Goal: Task Accomplishment & Management: Manage account settings

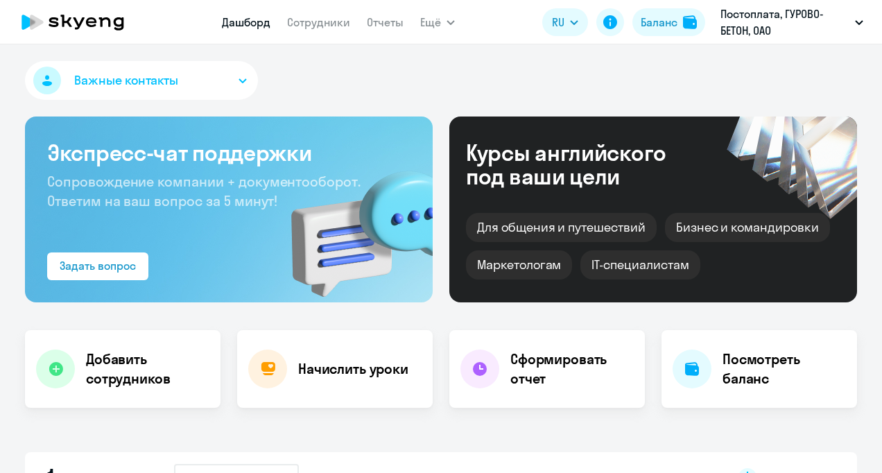
select select "30"
drag, startPoint x: 834, startPoint y: 0, endPoint x: 475, endPoint y: 441, distance: 568.1
click at [475, 441] on div "Важные контакты Экспресс-чат поддержки Сопровождение компании + документооборот…" at bounding box center [441, 258] width 882 height 428
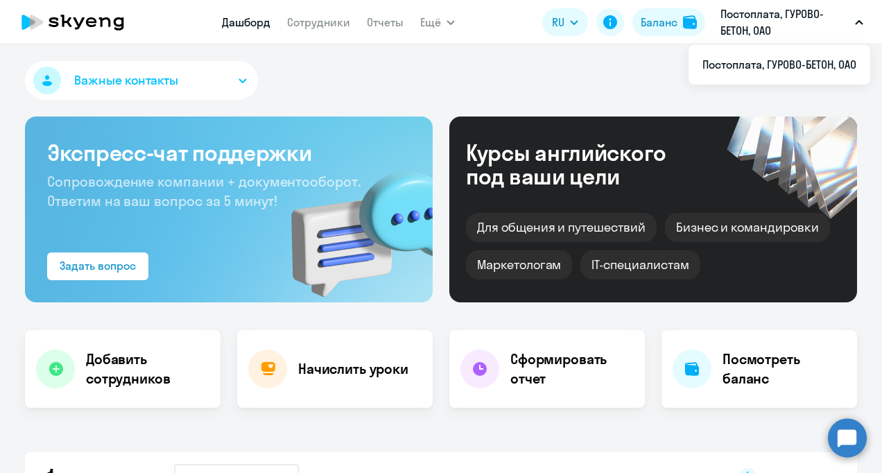
drag, startPoint x: 862, startPoint y: 2, endPoint x: 479, endPoint y: 65, distance: 388.4
click at [479, 65] on div "Важные контакты" at bounding box center [441, 83] width 832 height 44
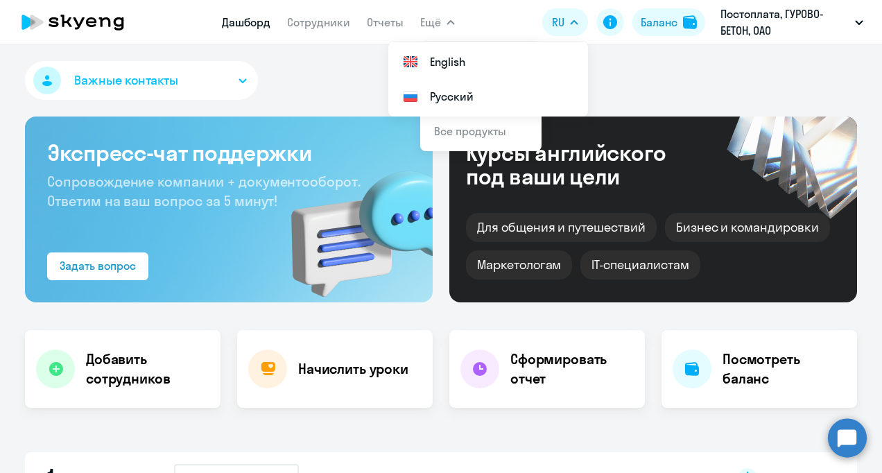
click at [709, 80] on div "Важные контакты" at bounding box center [441, 83] width 832 height 44
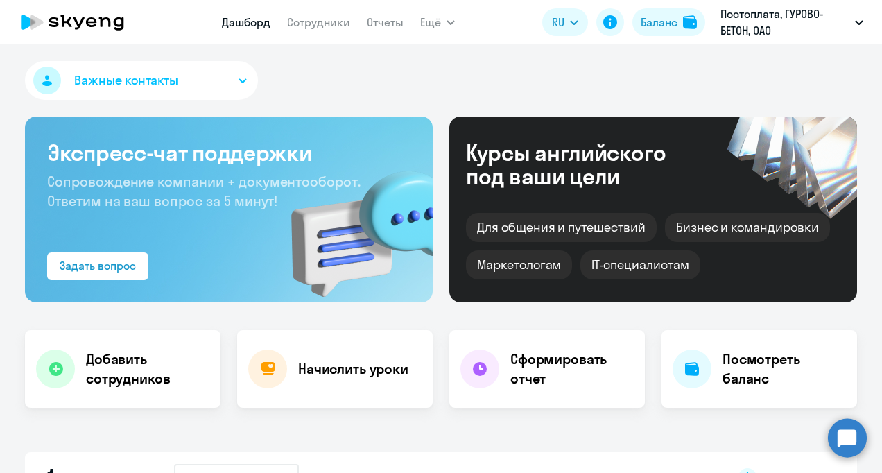
click at [200, 82] on button "Важные контакты" at bounding box center [141, 80] width 233 height 39
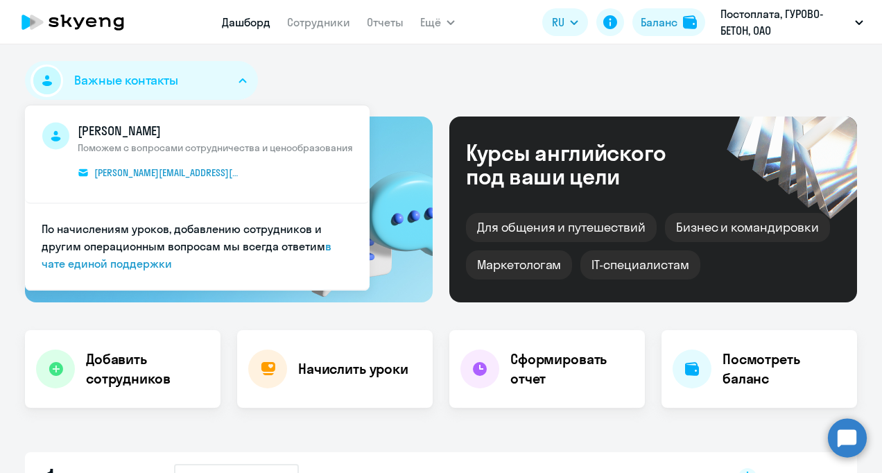
click at [858, 442] on circle at bounding box center [847, 437] width 39 height 39
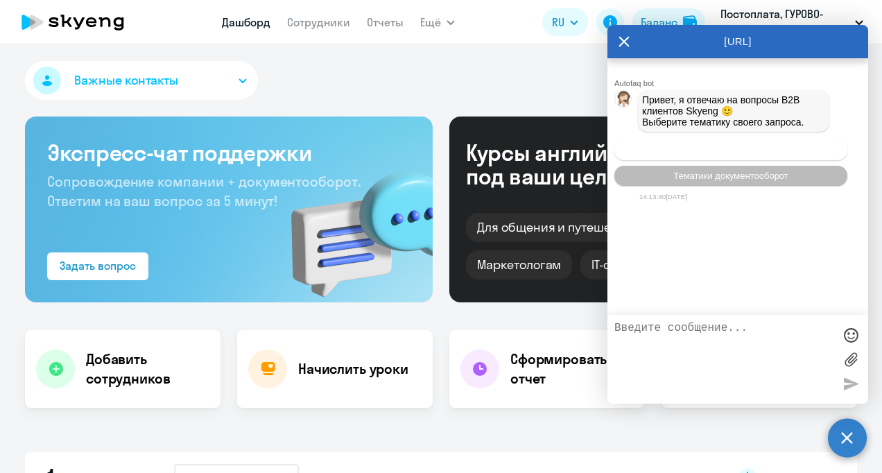
click at [760, 155] on span "Операционное сопровождение" at bounding box center [730, 150] width 130 height 10
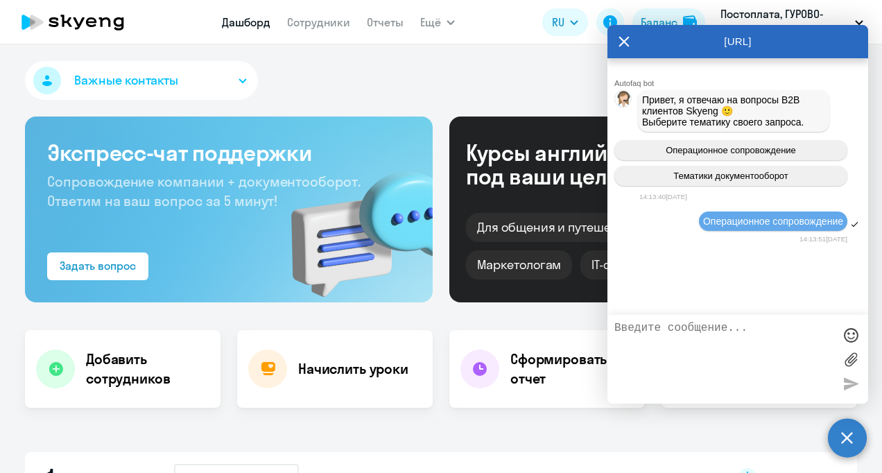
scroll to position [24, 0]
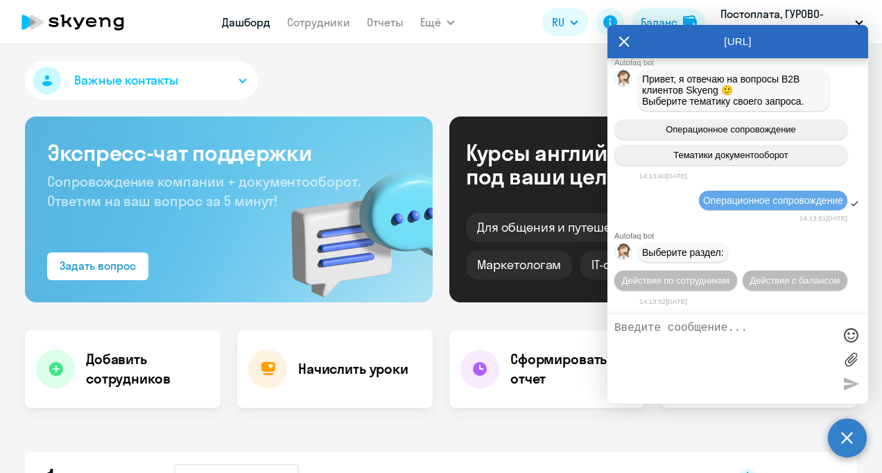
click at [850, 201] on div at bounding box center [854, 203] width 9 height 9
click at [681, 283] on span "Действия по сотрудникам" at bounding box center [675, 280] width 107 height 10
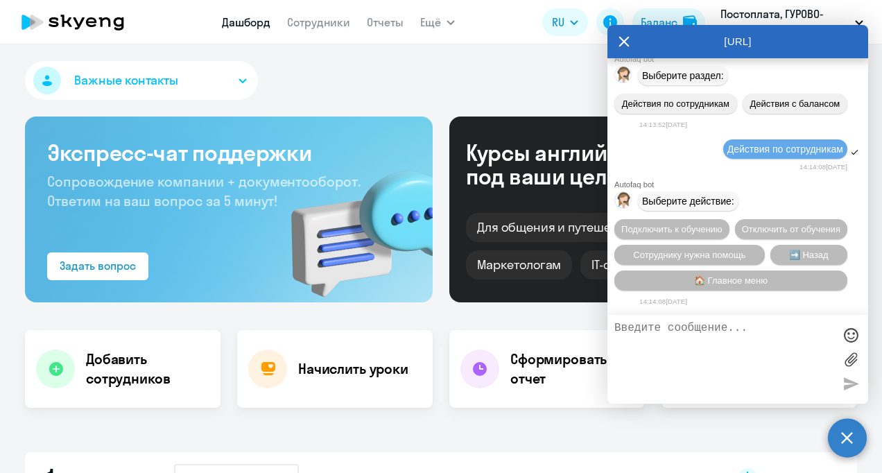
scroll to position [89, 0]
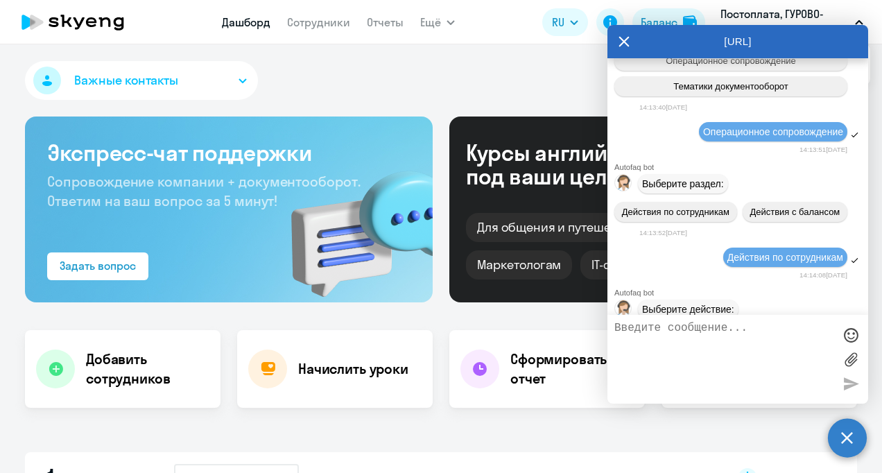
click at [626, 42] on icon at bounding box center [623, 41] width 11 height 33
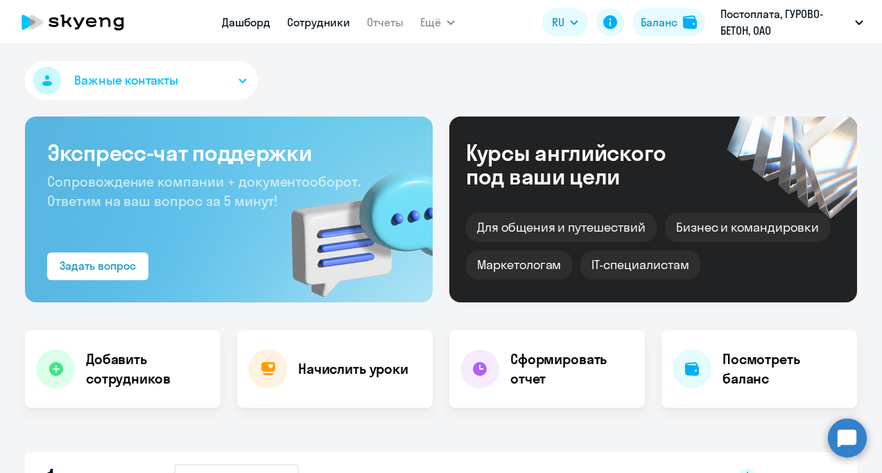
click at [327, 24] on link "Сотрудники" at bounding box center [318, 22] width 63 height 14
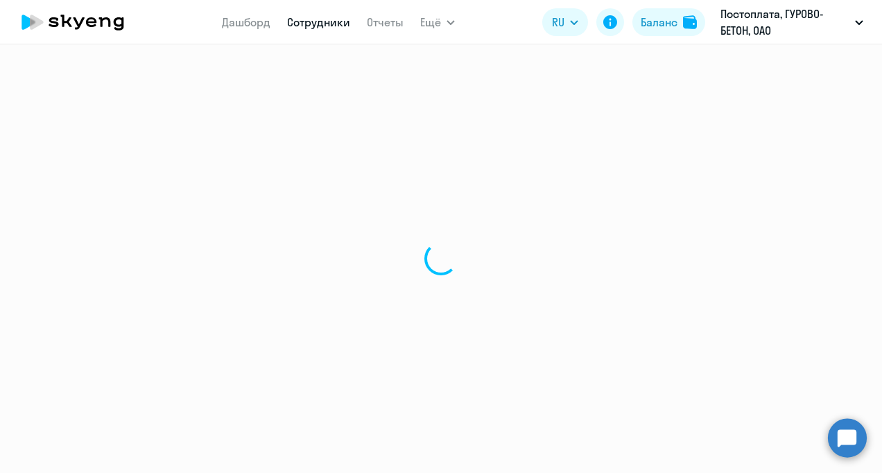
select select "30"
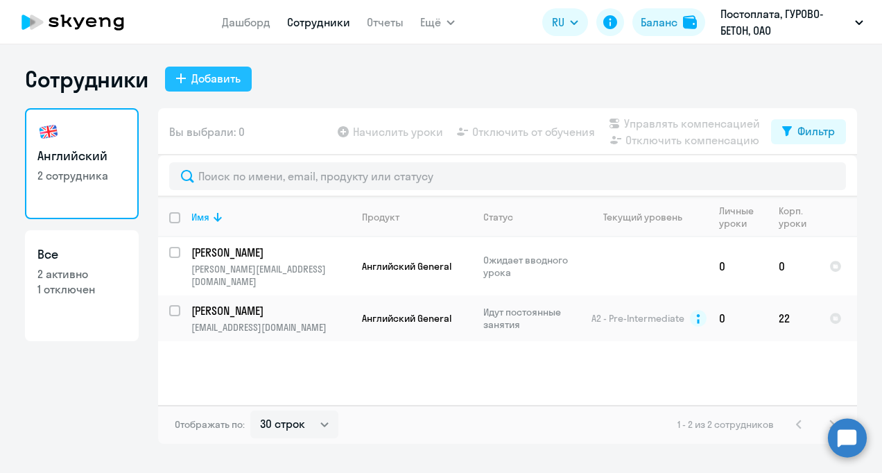
click at [192, 75] on div "Добавить" at bounding box center [215, 78] width 49 height 17
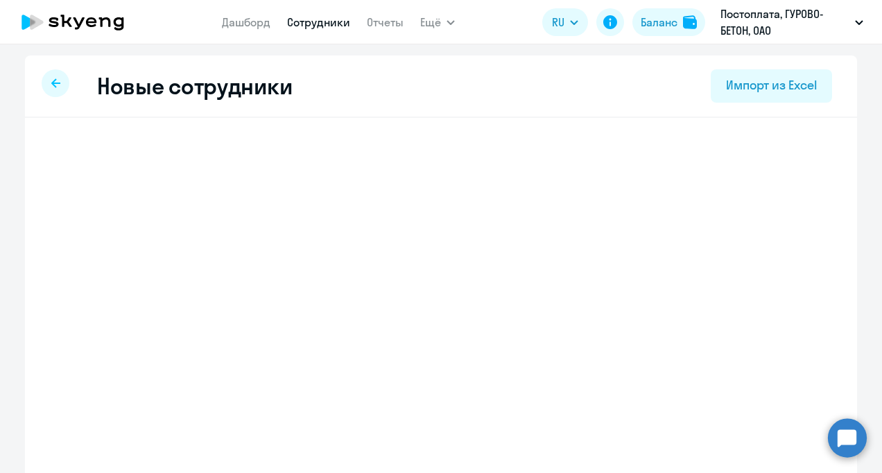
select select "english_adult_not_native_speaker"
select select "3"
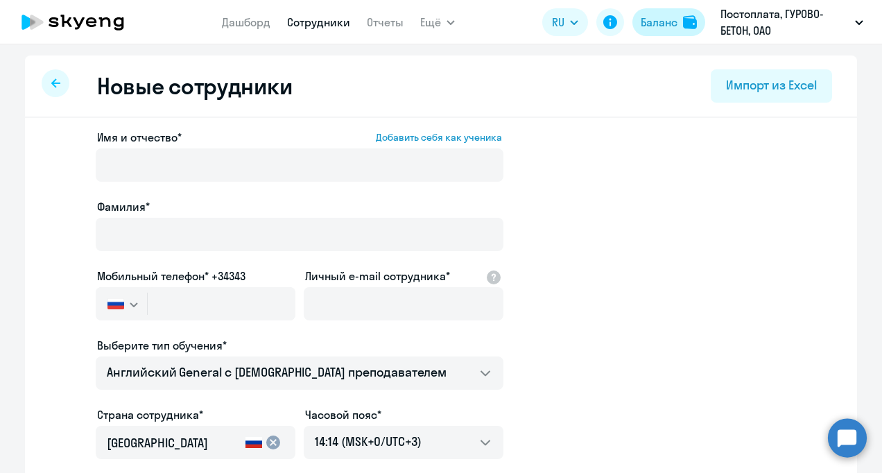
click at [652, 22] on div "Баланс" at bounding box center [658, 22] width 37 height 17
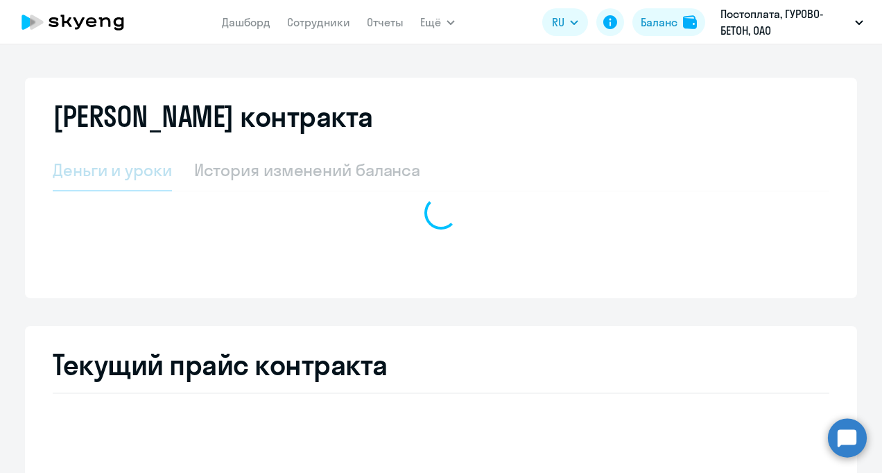
select select "english_adult_not_native_speaker"
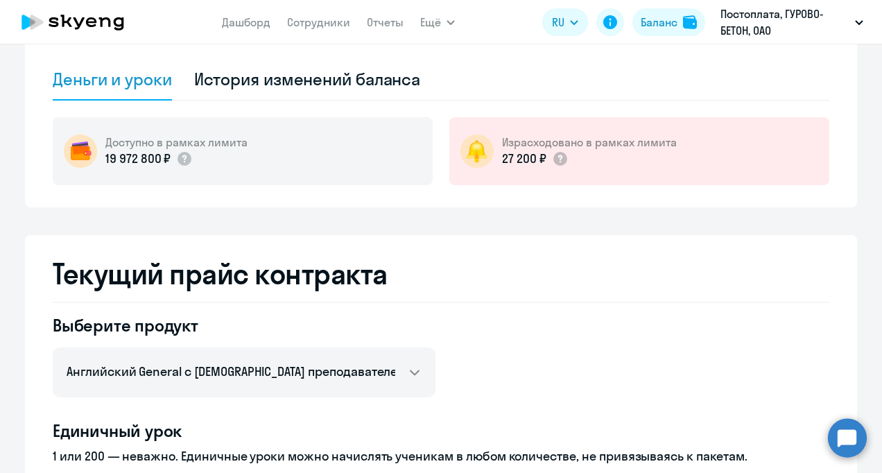
scroll to position [69, 0]
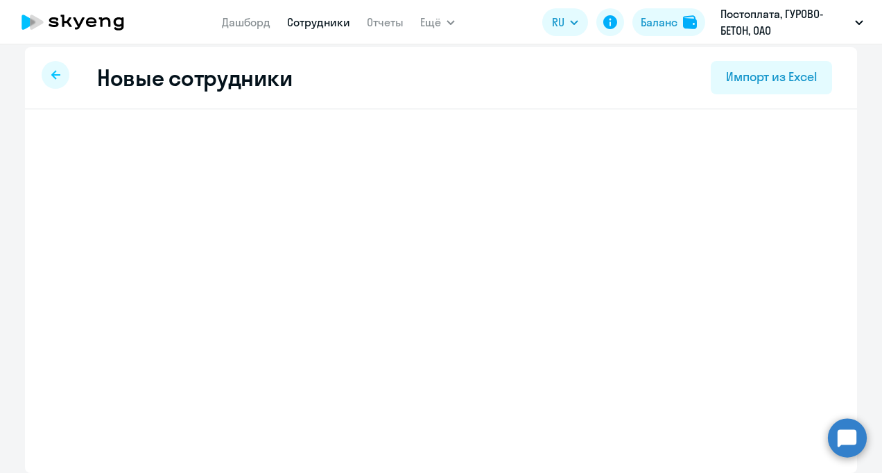
scroll to position [8, 0]
select select "english_adult_not_native_speaker"
select select "3"
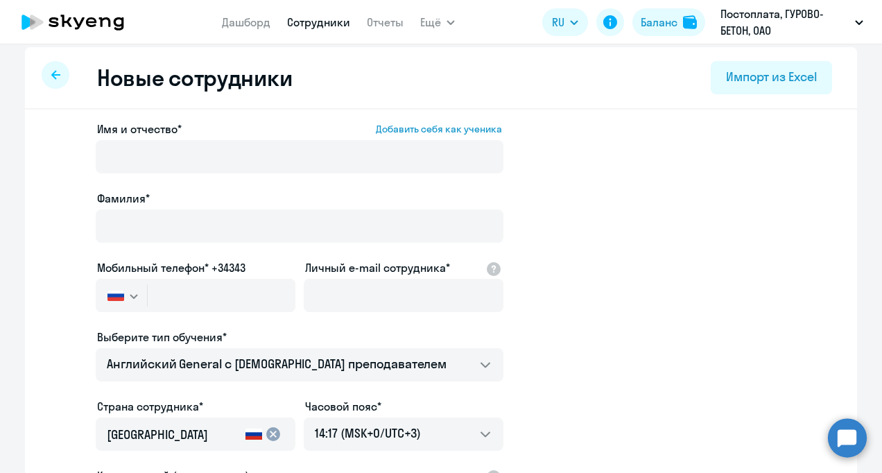
scroll to position [78, 0]
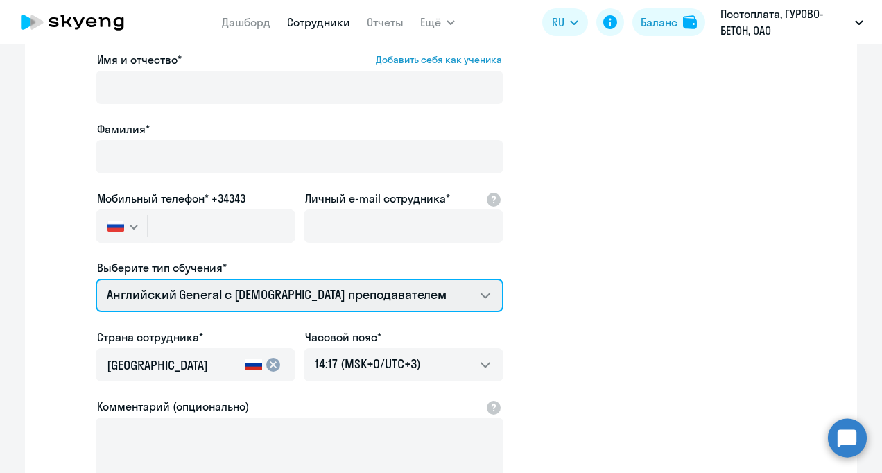
click at [478, 294] on select "Английский General с [DEMOGRAPHIC_DATA] преподавателем" at bounding box center [300, 295] width 408 height 33
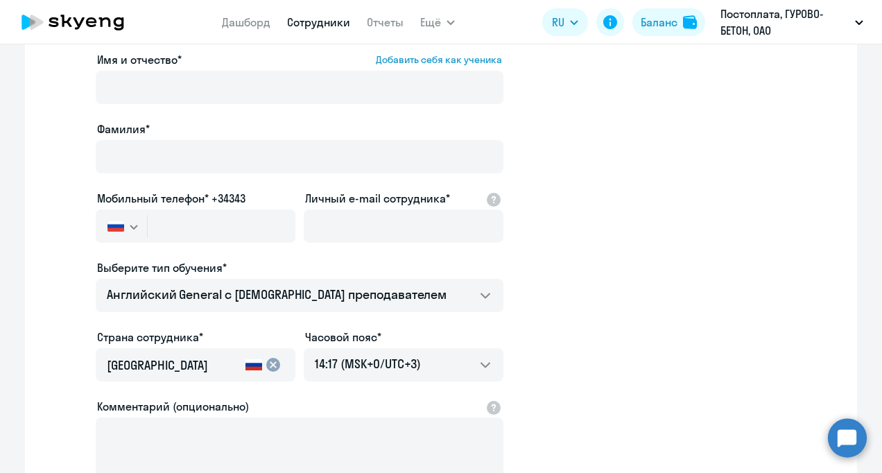
click at [580, 301] on app-new-student-form "Имя и отчество* Добавить себя как ученика [PERSON_NAME]* Мобильный телефон* +34…" at bounding box center [440, 298] width 787 height 494
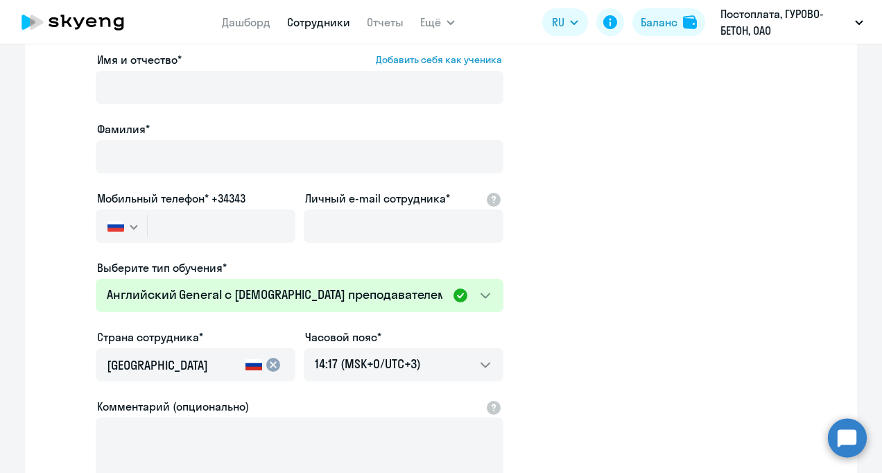
click at [577, 287] on app-new-student-form "Имя и отчество* Добавить себя как ученика [PERSON_NAME]* Мобильный телефон* +34…" at bounding box center [440, 298] width 787 height 494
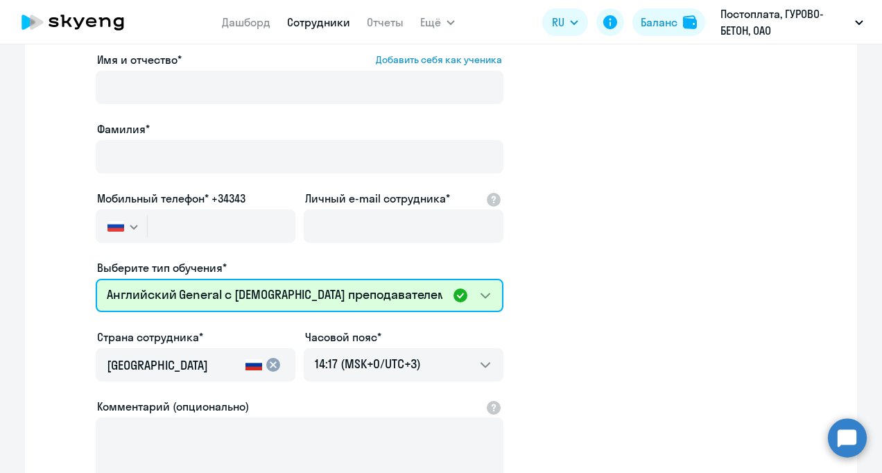
click at [452, 297] on select "Английский General с [DEMOGRAPHIC_DATA] преподавателем" at bounding box center [300, 295] width 408 height 33
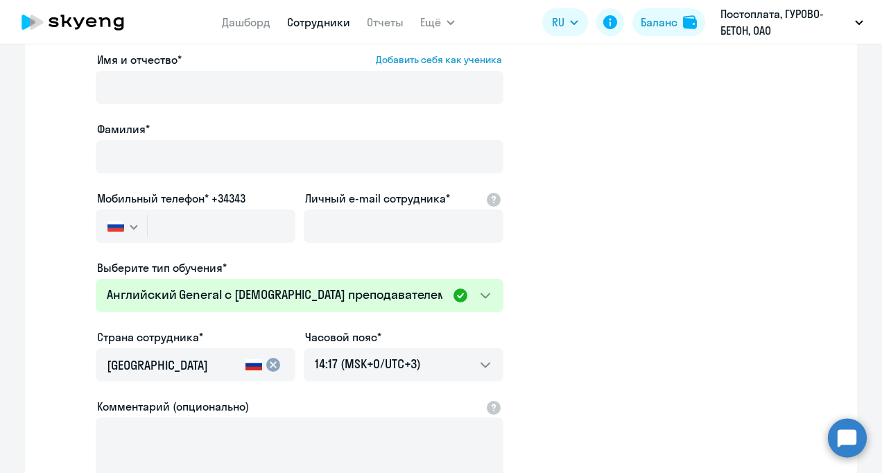
click at [602, 297] on app-new-student-form "Имя и отчество* Добавить себя как ученика [PERSON_NAME]* Мобильный телефон* +34…" at bounding box center [440, 298] width 787 height 494
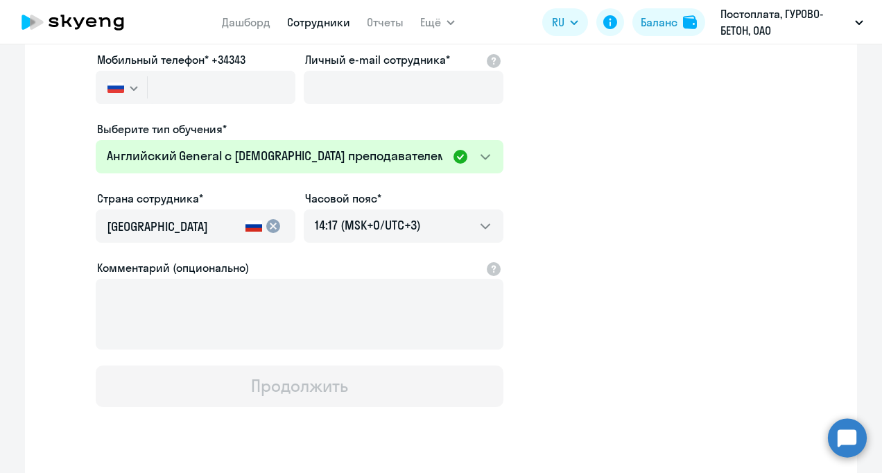
scroll to position [147, 0]
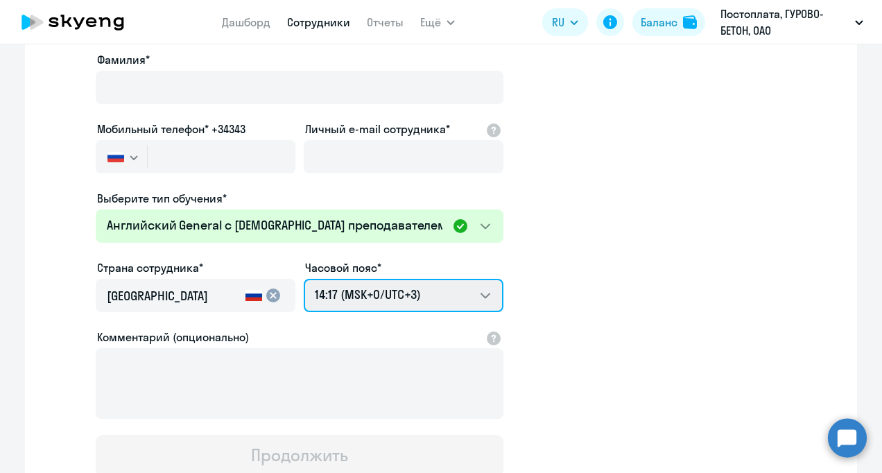
click at [478, 295] on select "00:17 (MSK-14/UTC-11) 01:17 (MSK-13/UTC-10) 02:17 (MSK-12/UTC-9) 03:17 (MSK-11/…" at bounding box center [404, 295] width 200 height 33
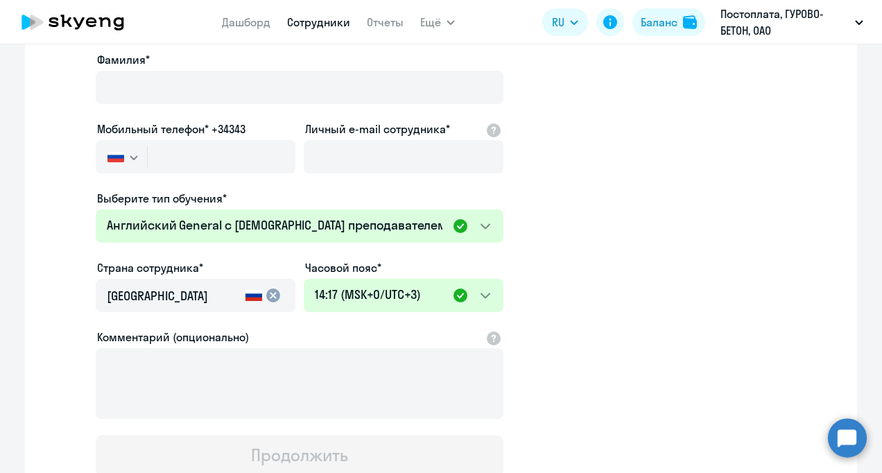
click at [736, 262] on app-new-student-form "Имя и отчество* Добавить себя как ученика [PERSON_NAME]* Мобильный телефон* +34…" at bounding box center [440, 229] width 787 height 494
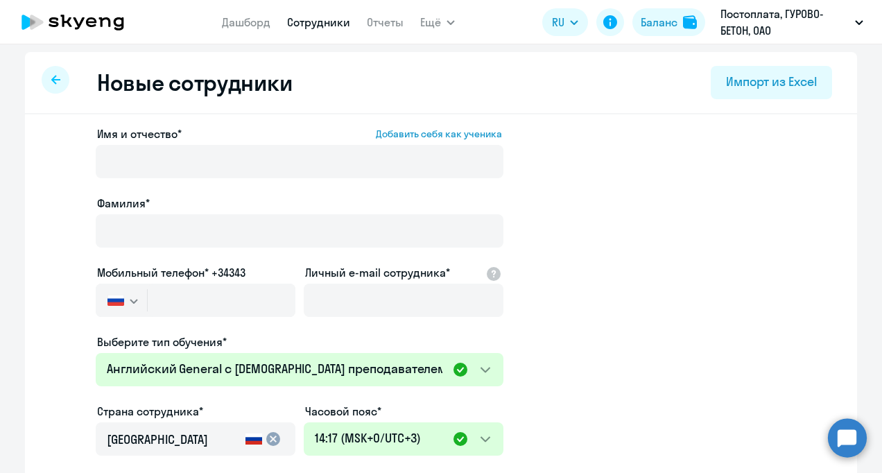
scroll to position [0, 0]
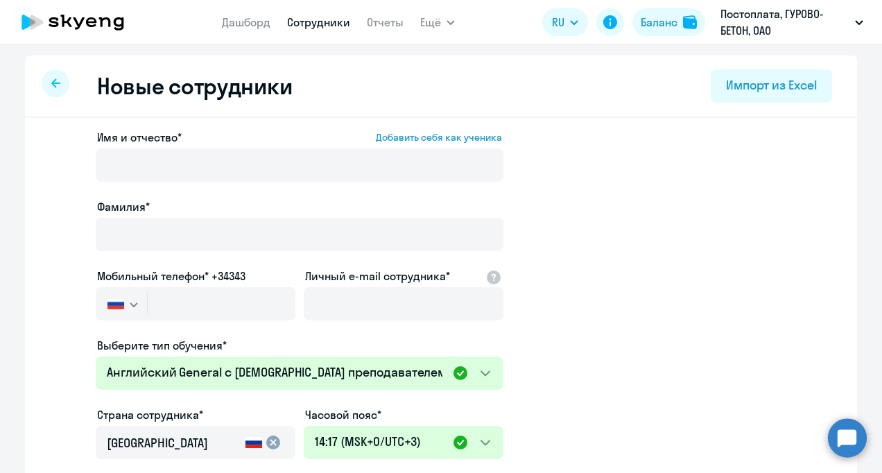
click at [311, 26] on link "Сотрудники" at bounding box center [318, 22] width 63 height 14
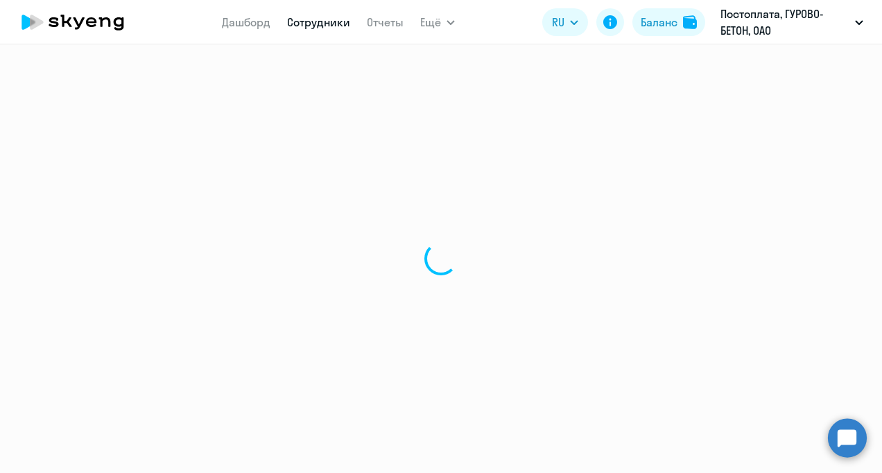
select select "30"
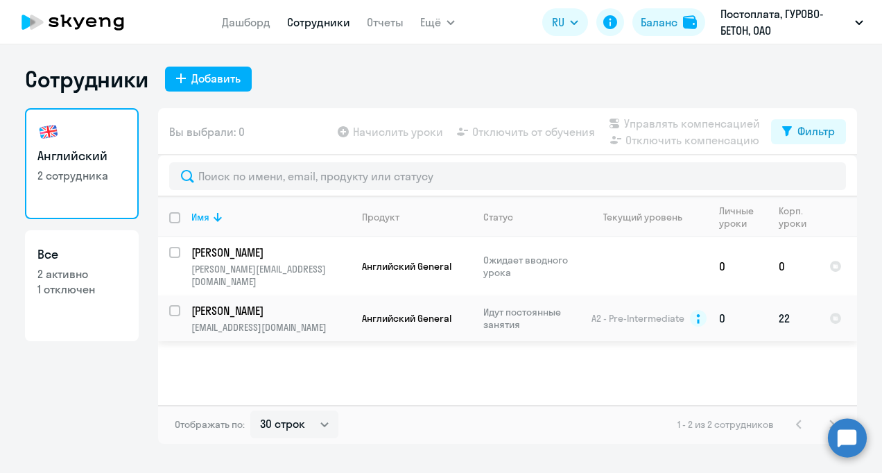
click at [177, 305] on input "select row 1816807" at bounding box center [183, 319] width 28 height 28
checkbox input "true"
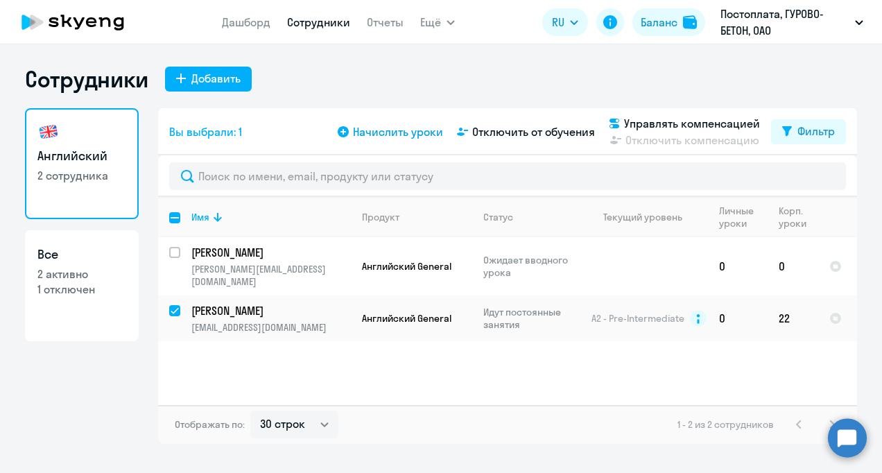
click at [390, 134] on span "Начислить уроки" at bounding box center [398, 131] width 90 height 17
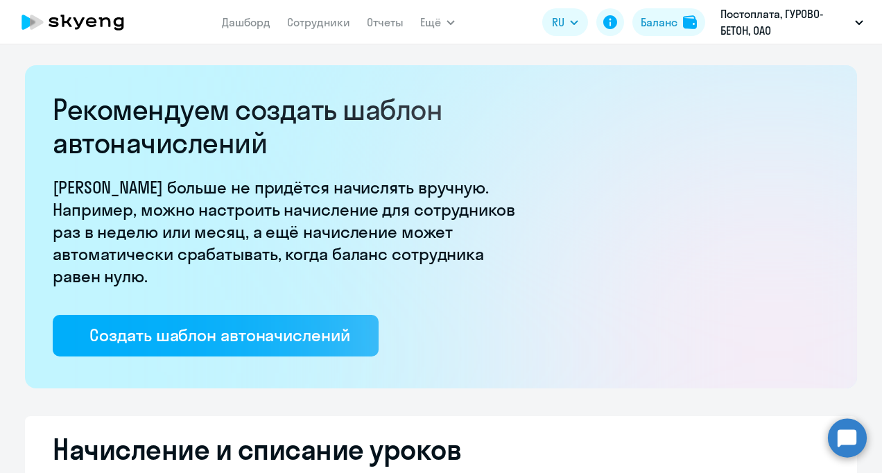
select select "10"
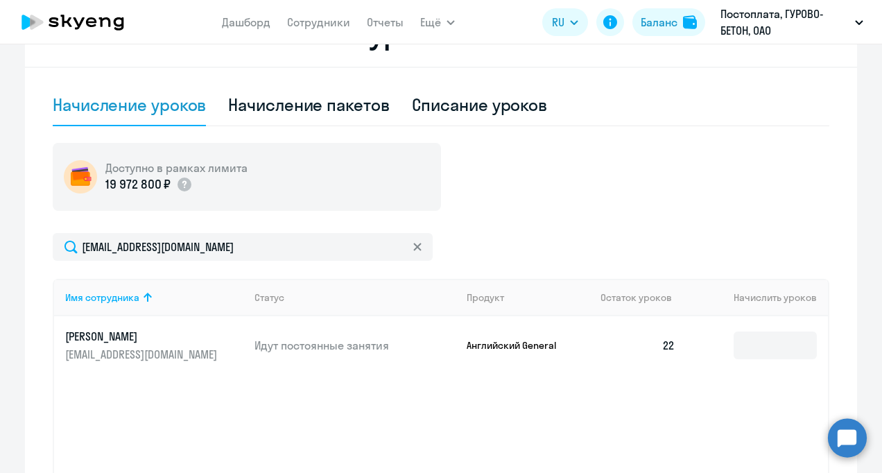
scroll to position [485, 0]
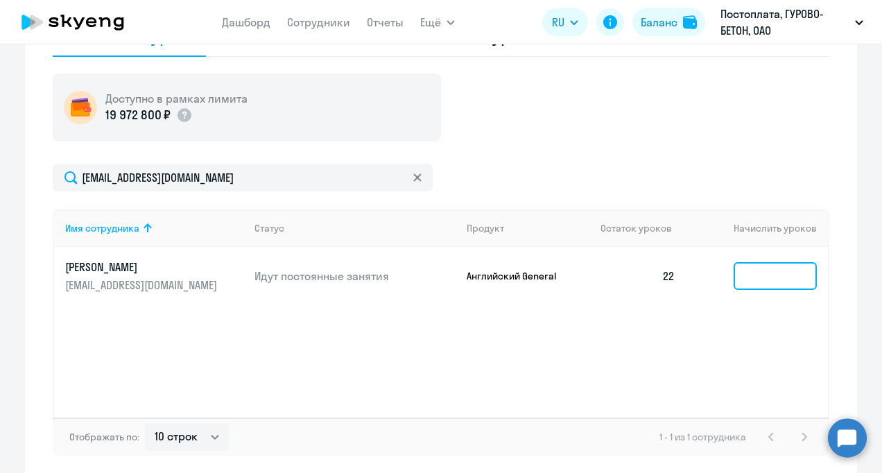
click at [760, 283] on input at bounding box center [774, 276] width 83 height 28
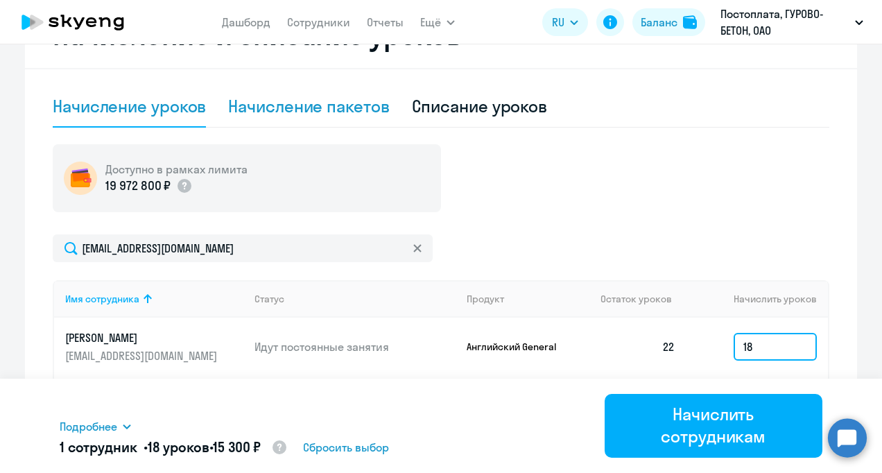
scroll to position [338, 0]
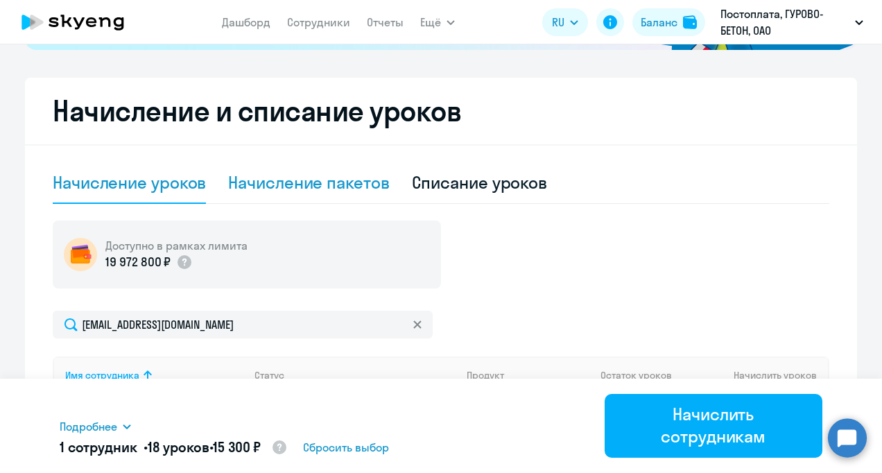
type input "18"
click at [311, 185] on div "Начисление пакетов" at bounding box center [308, 182] width 161 height 22
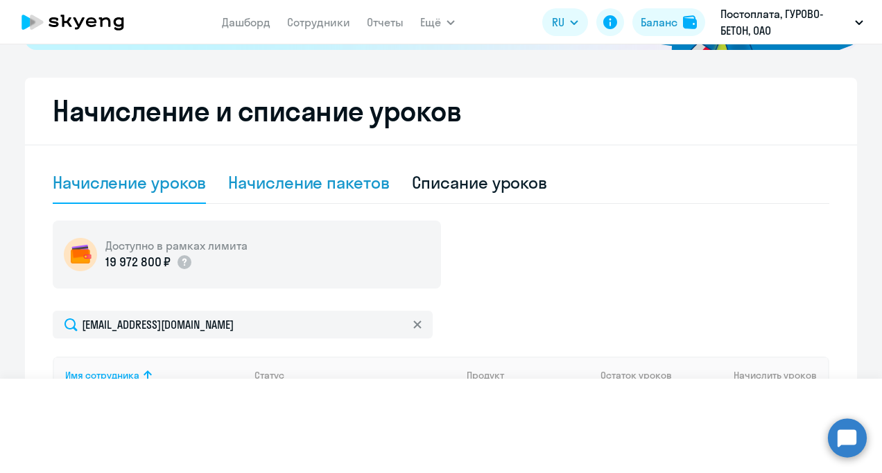
select select "10"
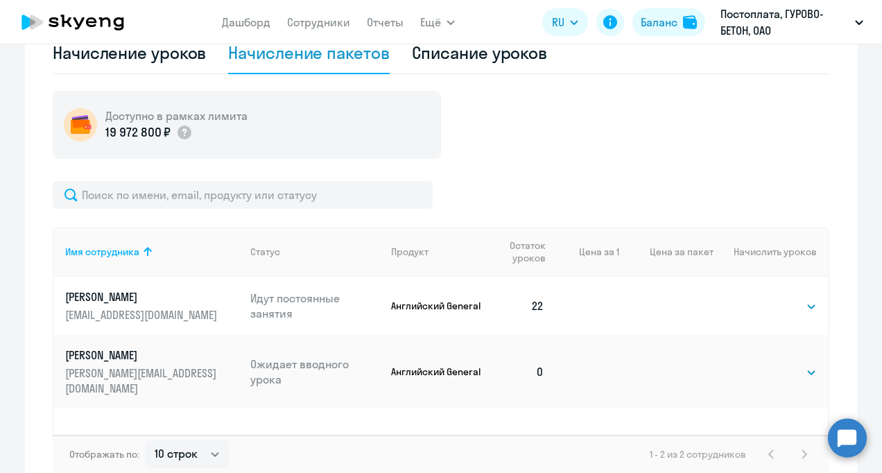
scroll to position [477, 0]
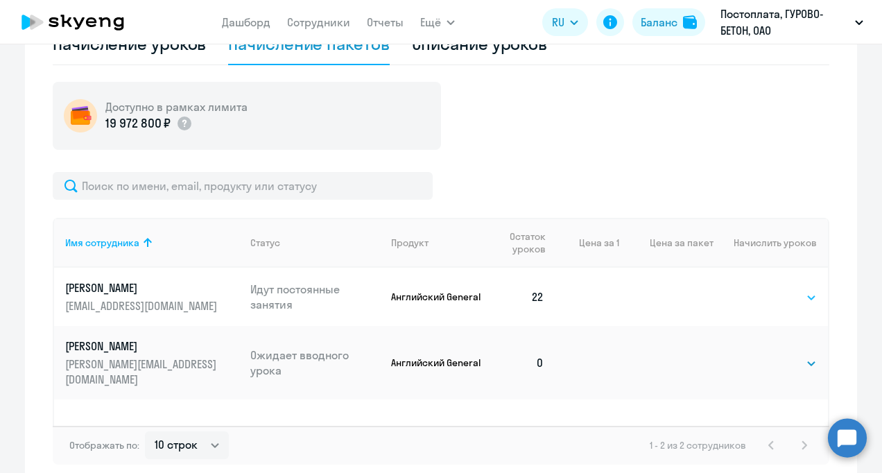
click at [787, 297] on select "Выбрать 4 8 16 32 64" at bounding box center [788, 297] width 57 height 17
click at [798, 158] on div "Доступно в рамках лимита 19 972 800 ₽ Имя сотрудника Статус Продукт Остаток уро…" at bounding box center [441, 273] width 776 height 383
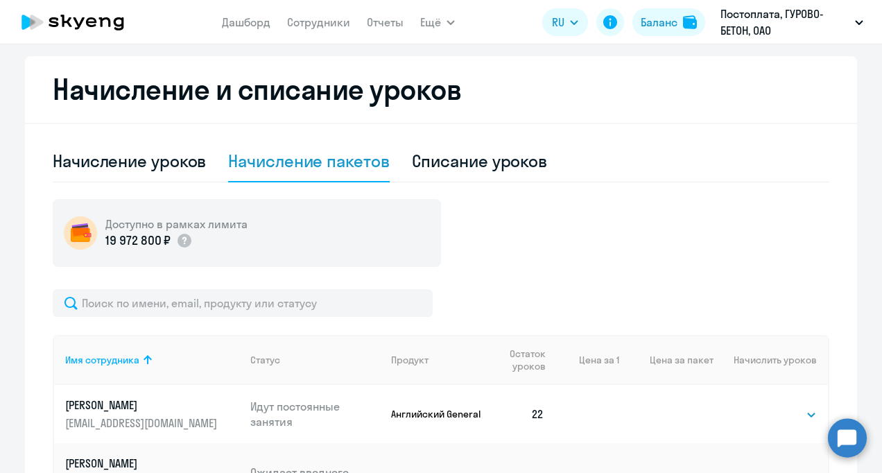
scroll to position [338, 0]
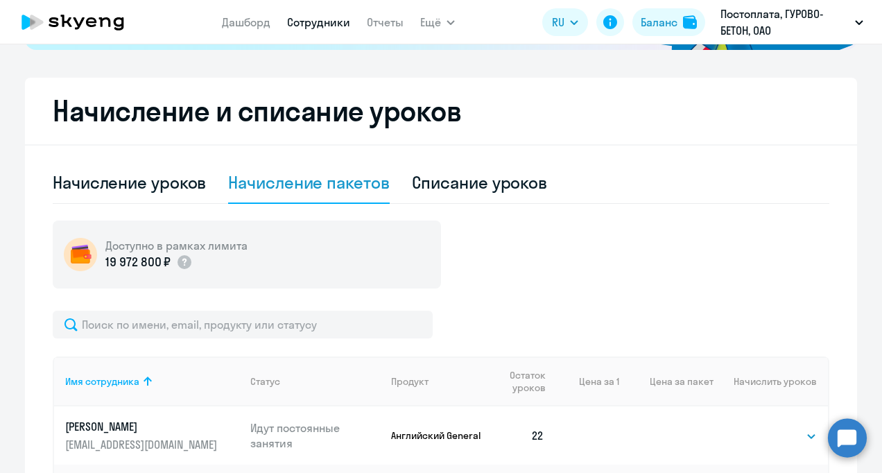
click at [320, 20] on link "Сотрудники" at bounding box center [318, 22] width 63 height 14
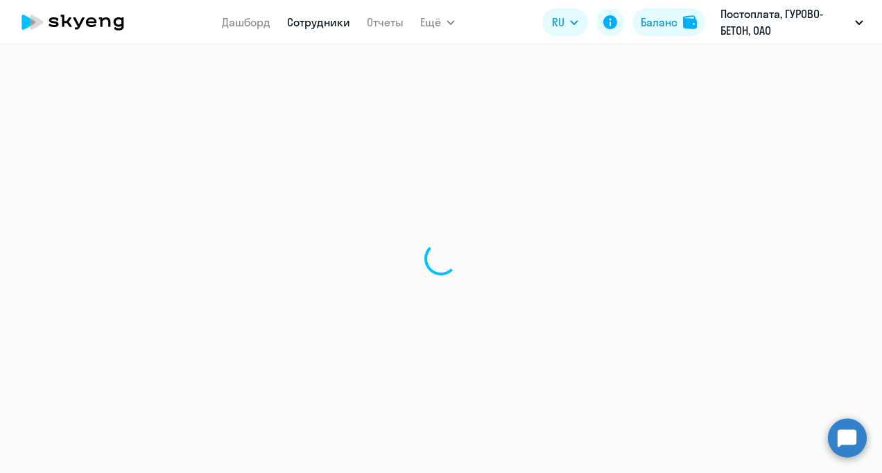
select select "30"
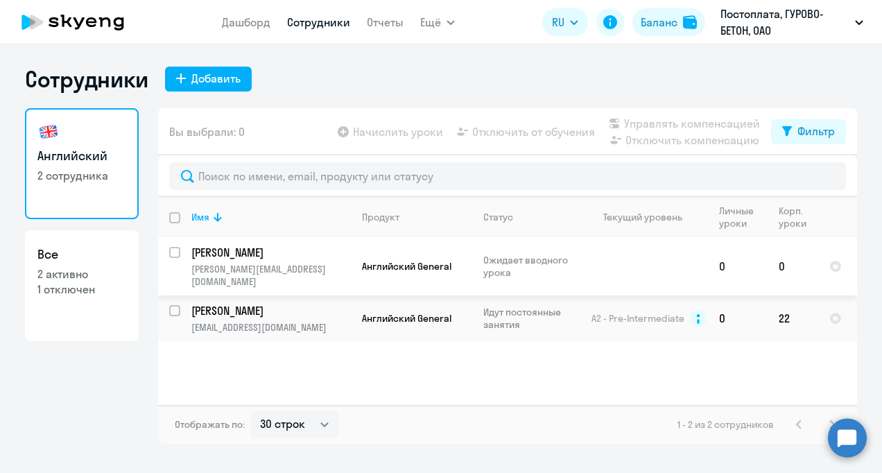
click at [177, 251] on input "select row 42636575" at bounding box center [183, 261] width 28 height 28
checkbox input "true"
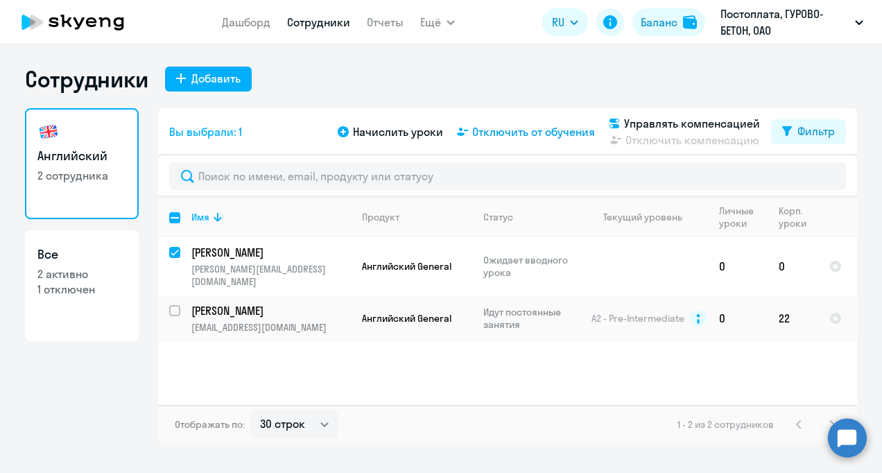
click at [525, 128] on span "Отключить от обучения" at bounding box center [533, 131] width 123 height 17
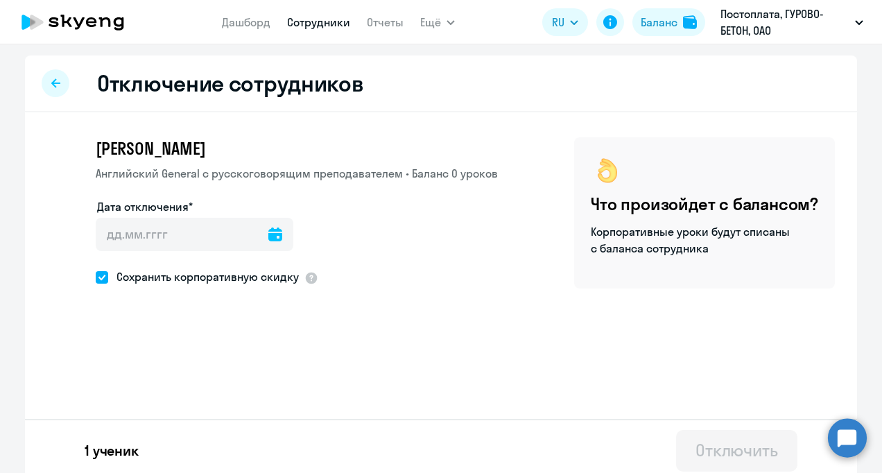
click at [268, 236] on icon at bounding box center [275, 234] width 14 height 14
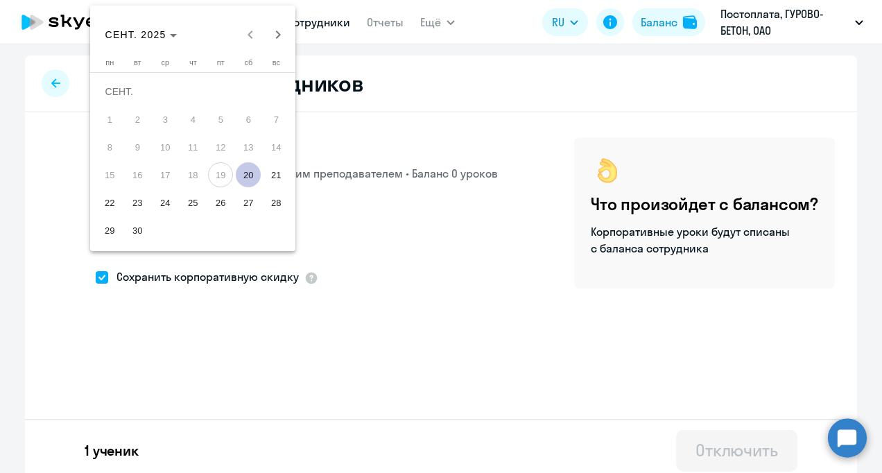
click at [219, 202] on span "26" at bounding box center [220, 202] width 25 height 25
type input "[DATE]"
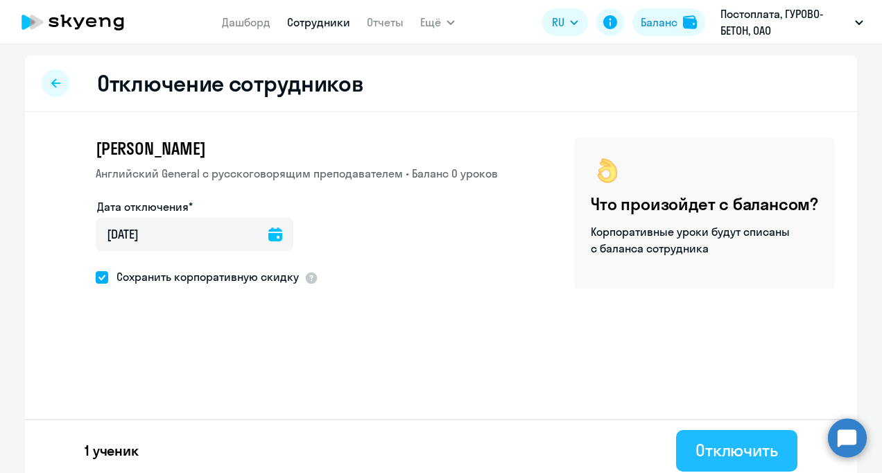
click at [744, 444] on div "Отключить" at bounding box center [736, 450] width 82 height 22
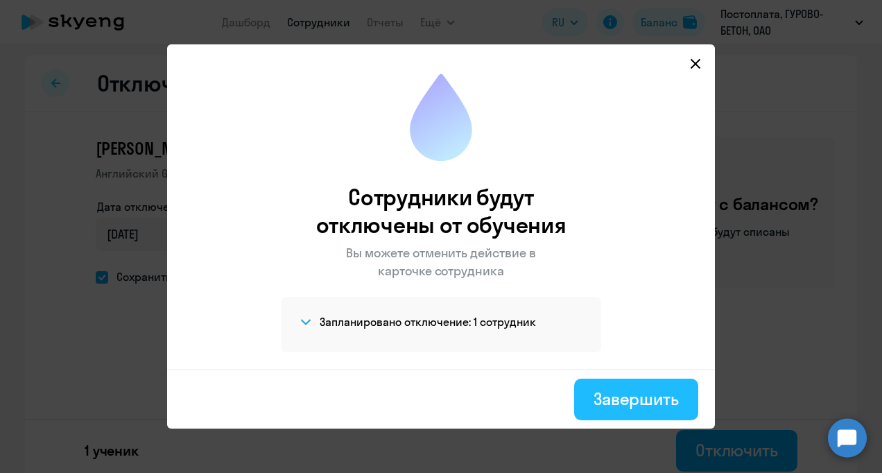
click at [652, 398] on div "Завершить" at bounding box center [635, 398] width 85 height 22
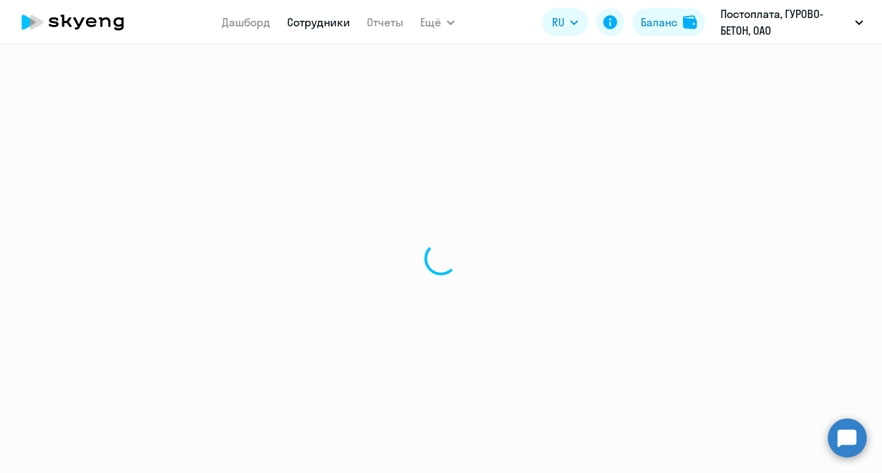
select select "30"
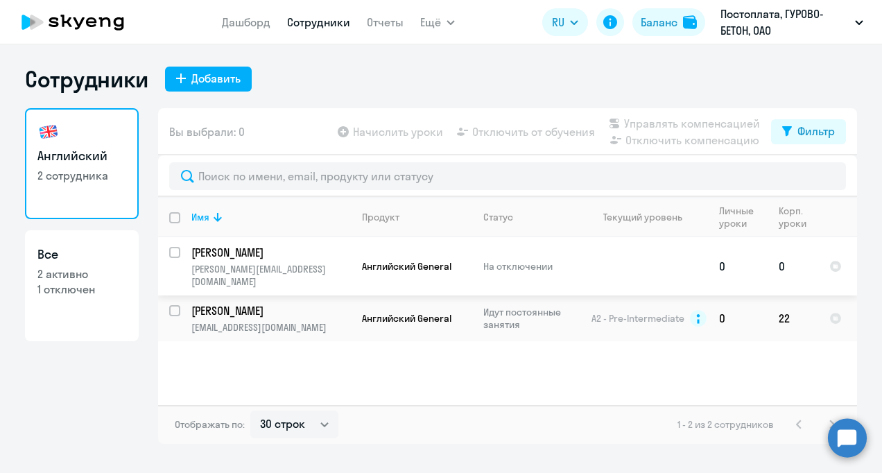
click at [250, 254] on p "[PERSON_NAME]" at bounding box center [269, 252] width 157 height 15
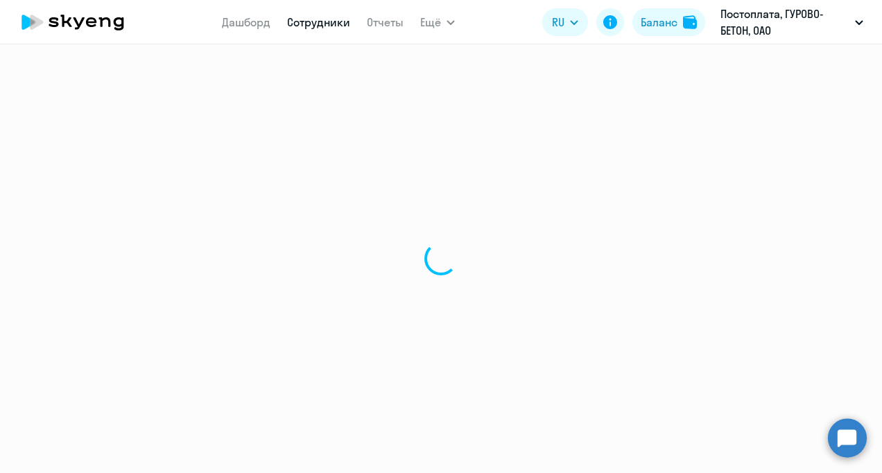
select select "english"
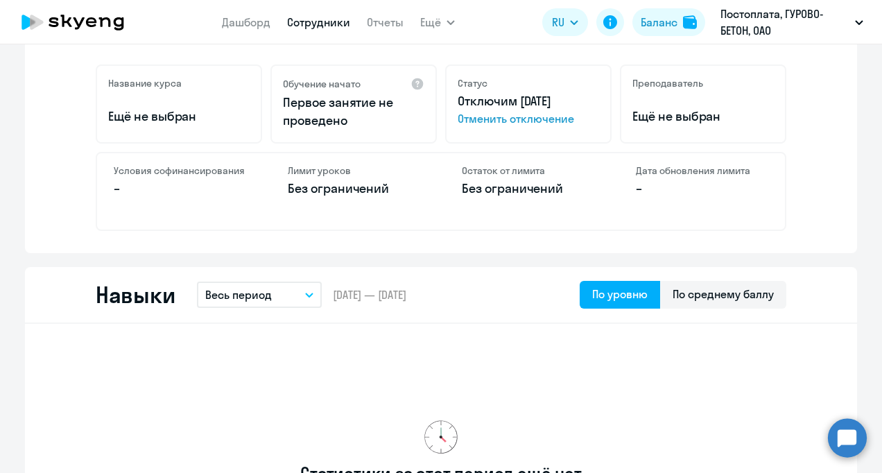
scroll to position [416, 0]
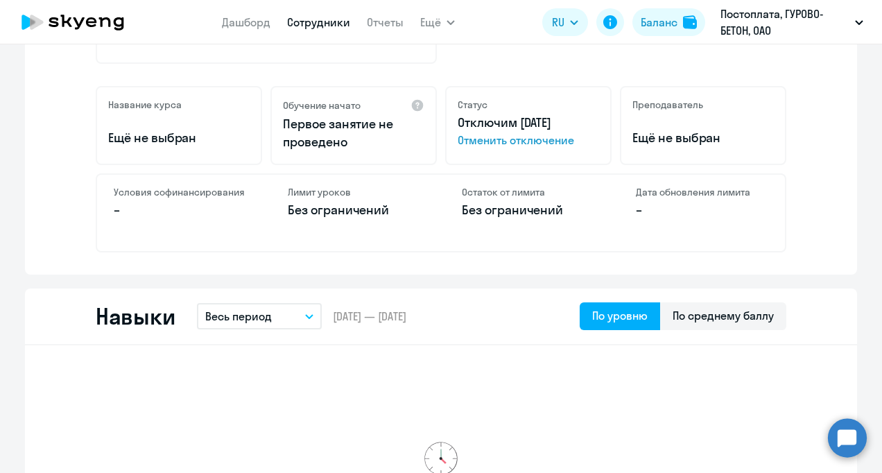
click at [493, 139] on span "Отменить отключение" at bounding box center [527, 140] width 141 height 17
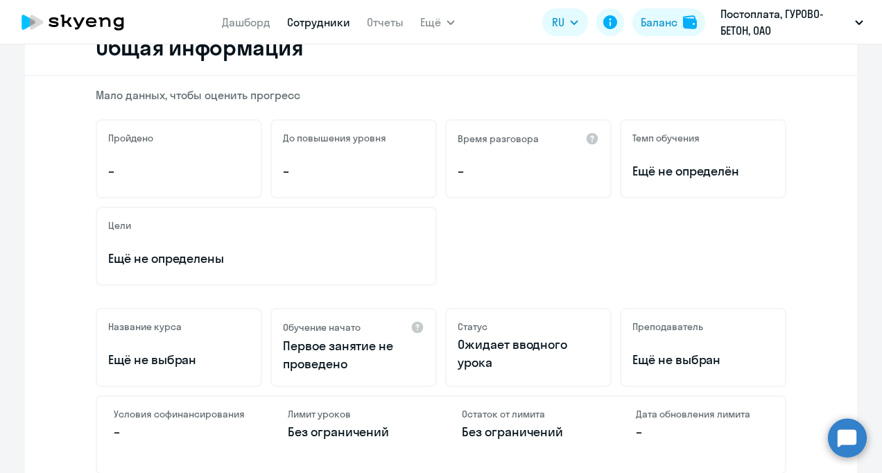
scroll to position [208, 0]
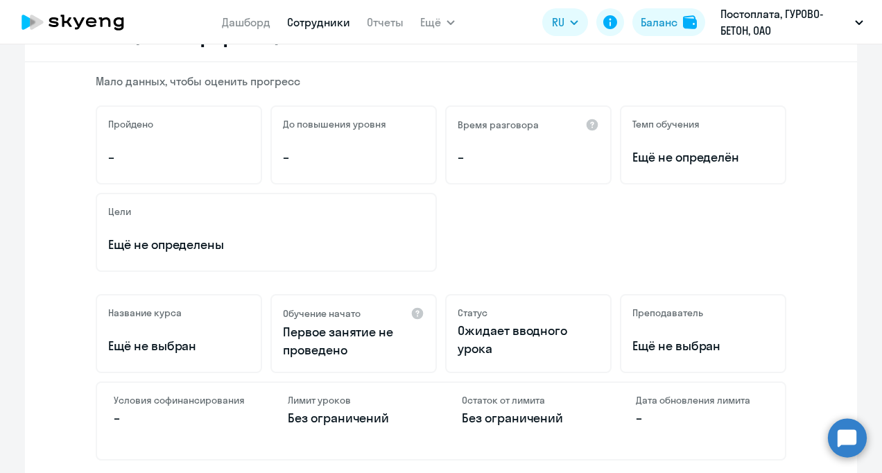
click at [337, 24] on link "Сотрудники" at bounding box center [318, 22] width 63 height 14
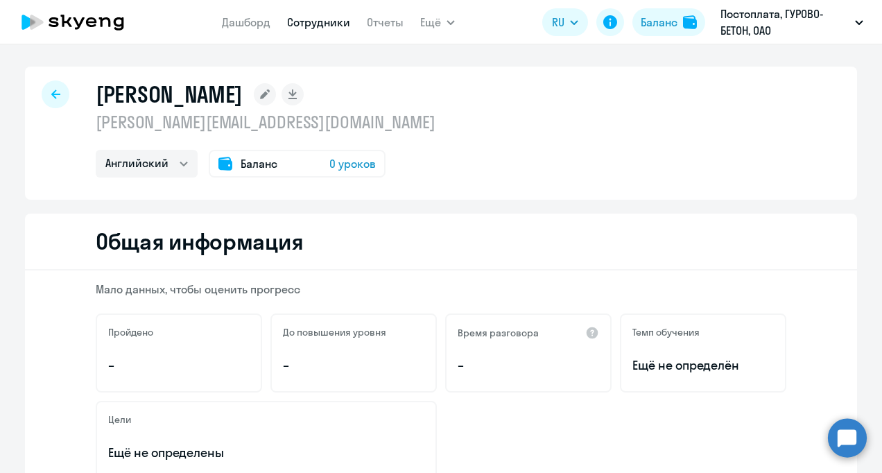
select select "30"
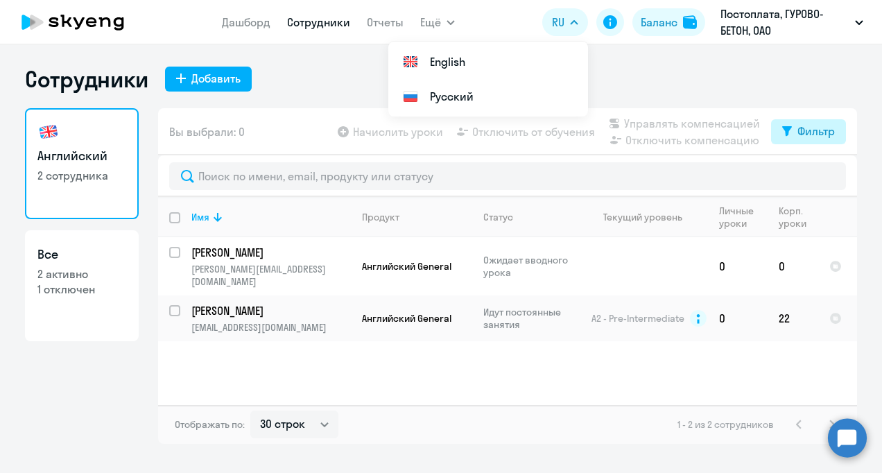
click at [790, 127] on icon at bounding box center [787, 131] width 10 height 10
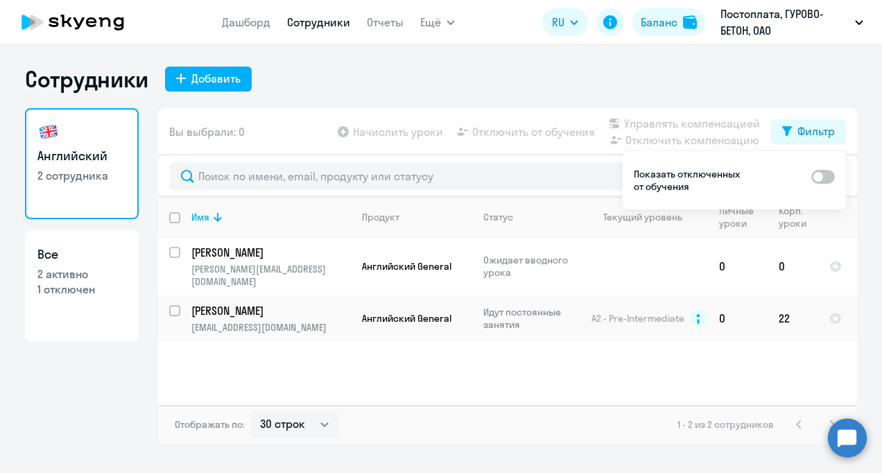
click at [826, 174] on span at bounding box center [823, 177] width 24 height 14
click at [811, 176] on input "checkbox" at bounding box center [810, 176] width 1 height 1
click at [815, 85] on div "Сотрудники Добавить" at bounding box center [441, 79] width 832 height 28
click at [822, 173] on span at bounding box center [823, 177] width 24 height 14
click at [811, 176] on input "checkbox" at bounding box center [810, 176] width 1 height 1
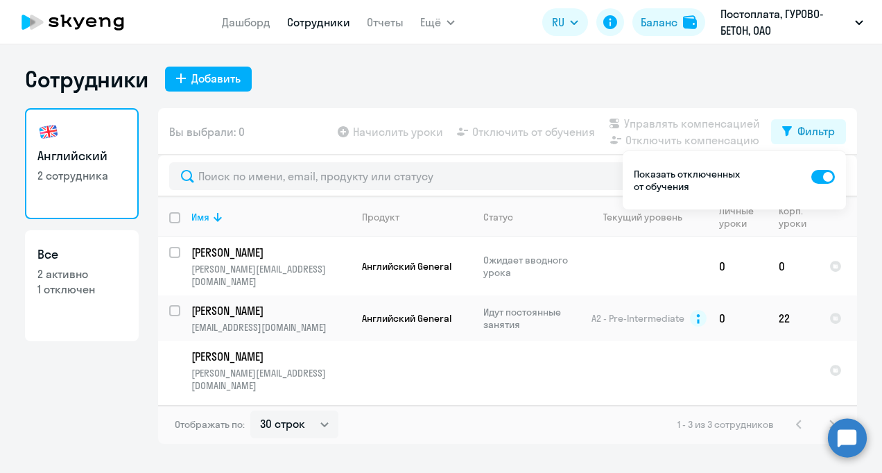
checkbox input "false"
click at [387, 27] on link "Отчеты" at bounding box center [385, 22] width 37 height 14
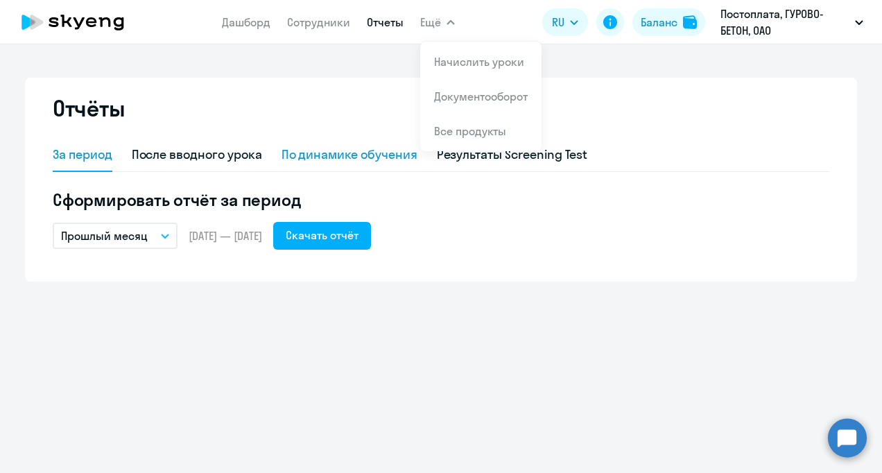
click at [355, 157] on div "По динамике обучения" at bounding box center [349, 155] width 136 height 18
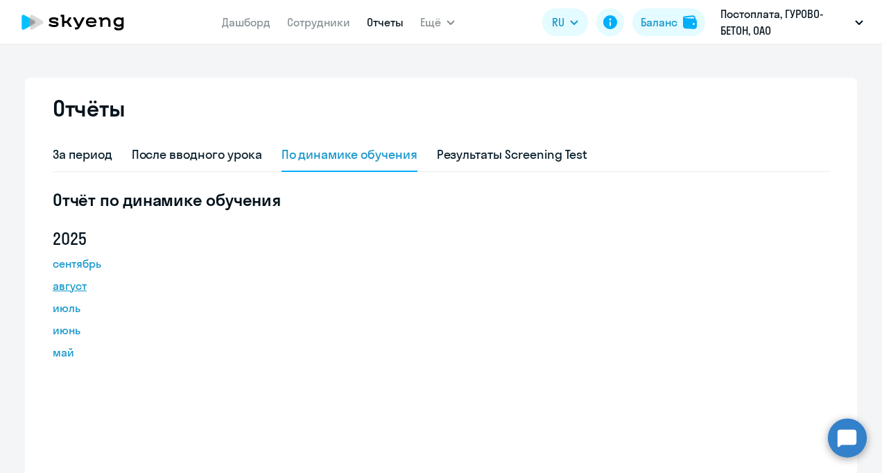
click at [64, 287] on link "август" at bounding box center [115, 285] width 125 height 17
click at [761, 209] on h5 "Отчёт по динамике обучения" at bounding box center [441, 200] width 776 height 22
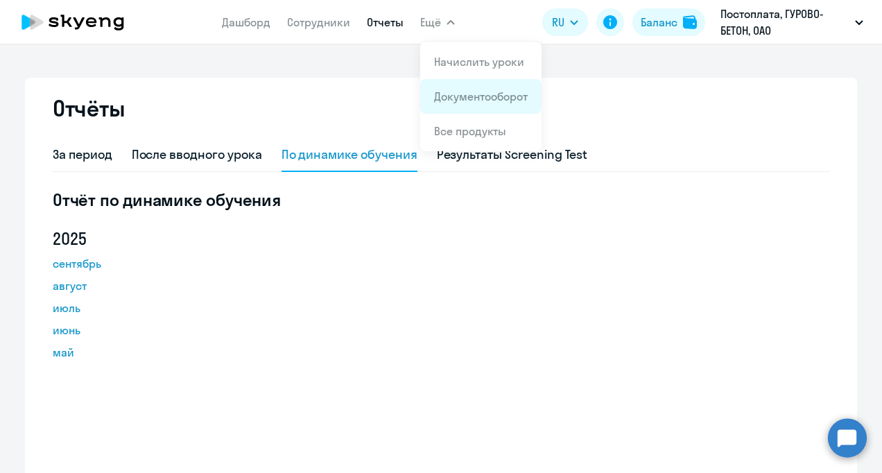
click at [474, 102] on link "Документооборот" at bounding box center [481, 96] width 94 height 14
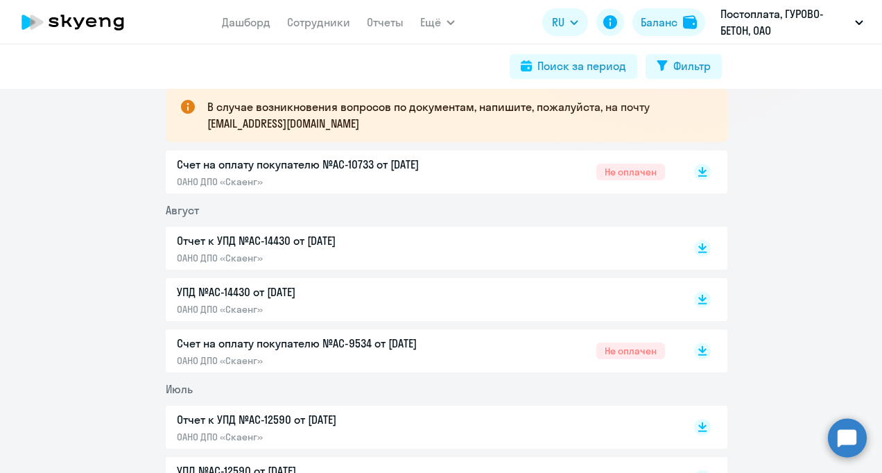
scroll to position [277, 0]
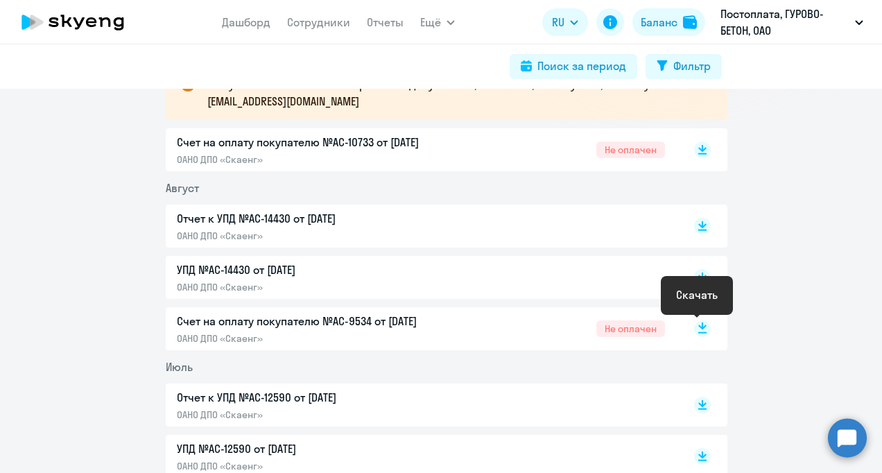
click at [694, 324] on rect at bounding box center [702, 328] width 17 height 17
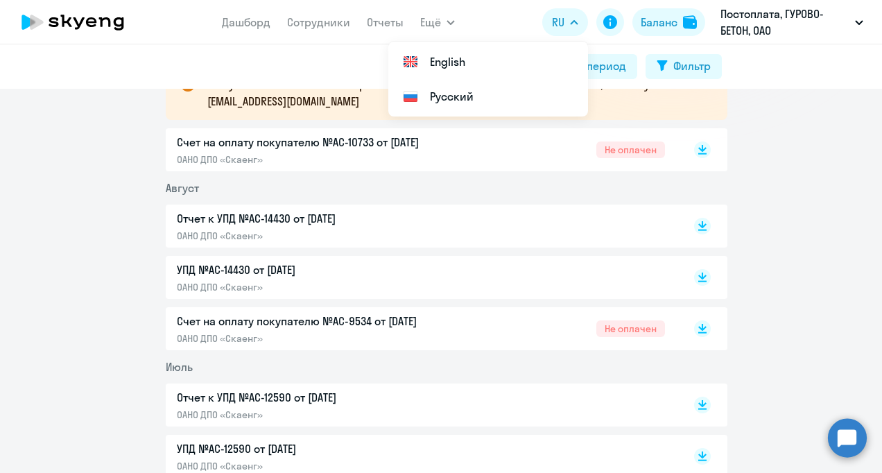
click at [810, 242] on div "3 квартал [DATE] В случае возникновения вопросов по документам, напишите, пожал…" at bounding box center [445, 239] width 871 height 475
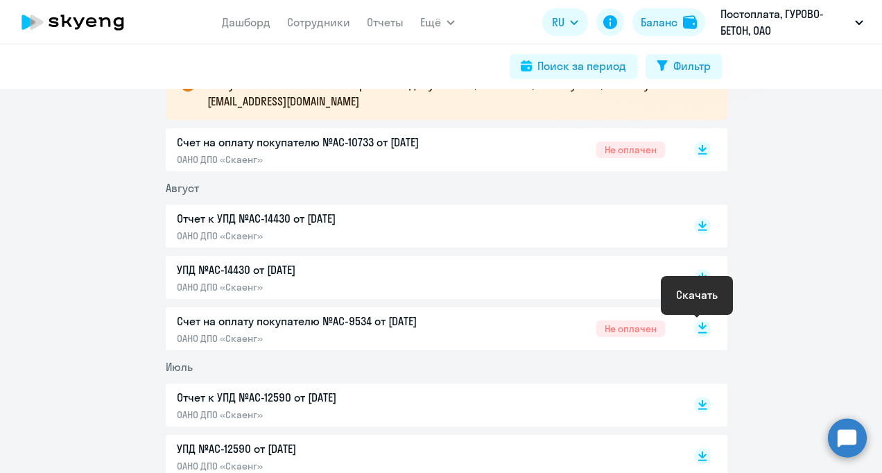
click at [698, 329] on rect at bounding box center [702, 328] width 17 height 17
click at [697, 223] on icon at bounding box center [702, 226] width 17 height 17
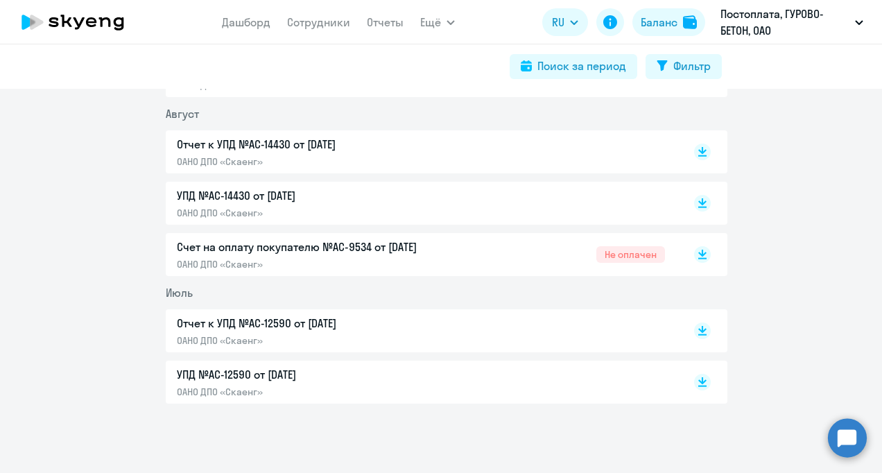
scroll to position [282, 0]
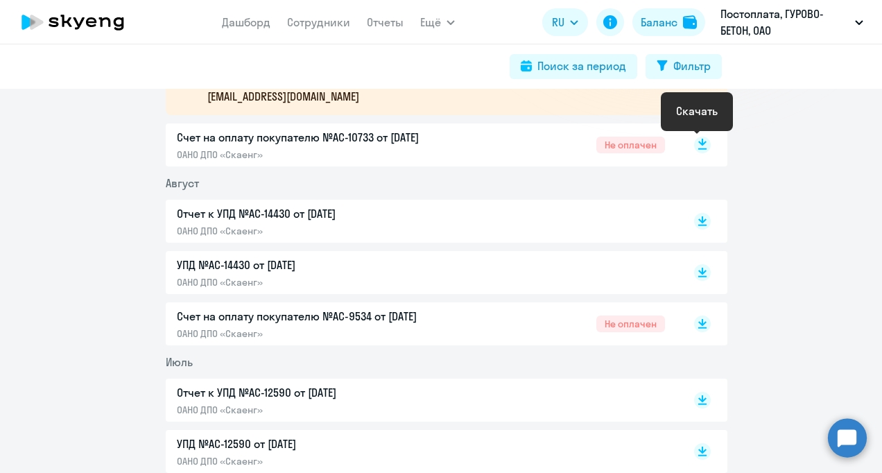
click at [698, 142] on icon at bounding box center [702, 142] width 8 height 7
click at [758, 313] on div "3 квартал [DATE] В случае возникновения вопросов по документам, напишите, пожал…" at bounding box center [445, 234] width 871 height 475
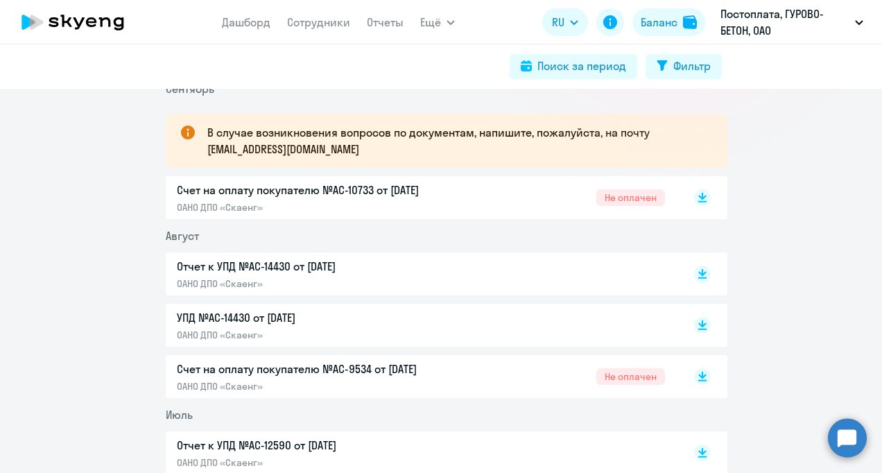
scroll to position [208, 0]
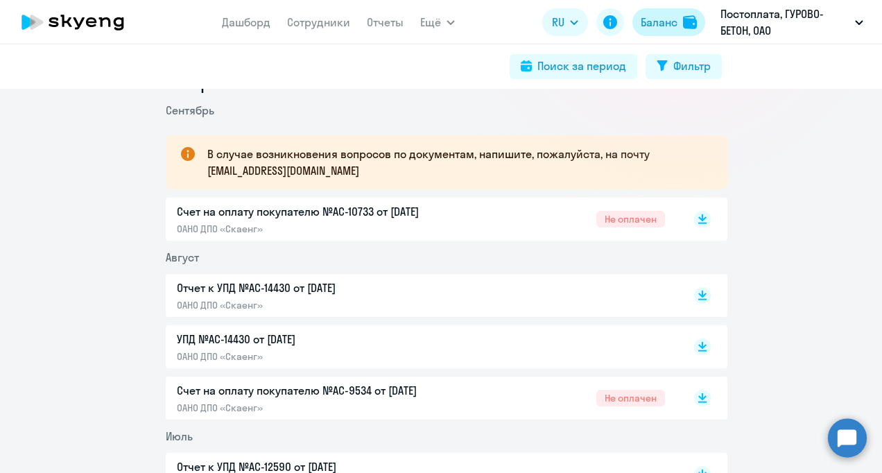
click at [677, 21] on button "Баланс" at bounding box center [668, 22] width 73 height 28
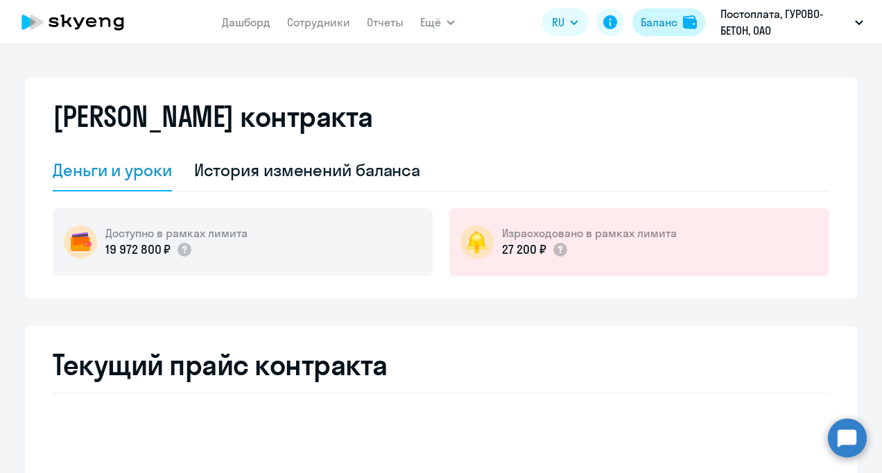
select select "english_adult_not_native_speaker"
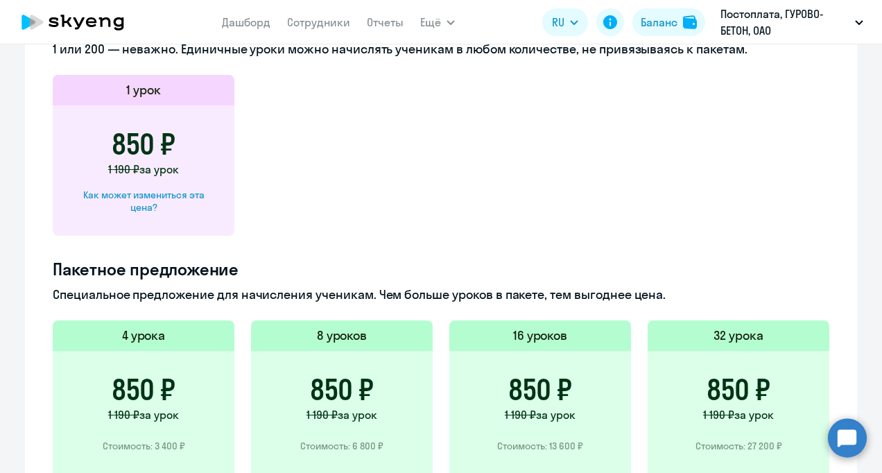
scroll to position [485, 0]
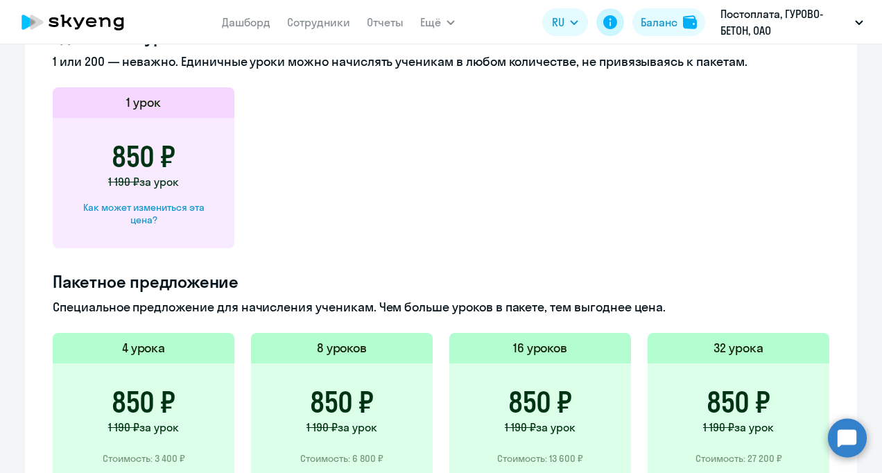
click at [612, 18] on icon at bounding box center [610, 22] width 14 height 14
